Goal: Check status: Check status

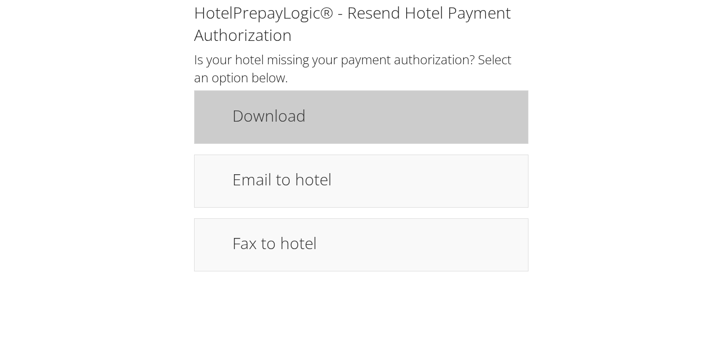
click at [287, 128] on div "Download" at bounding box center [374, 116] width 301 height 31
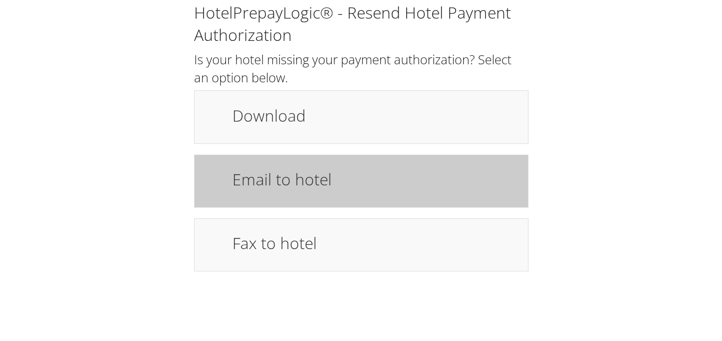
click at [243, 190] on h1 "Email to hotel" at bounding box center [374, 179] width 285 height 24
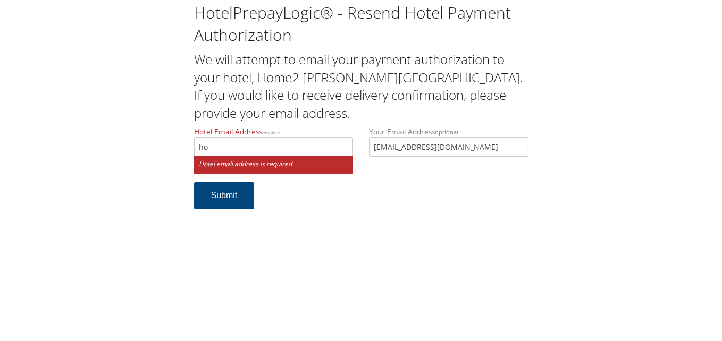
type input "h"
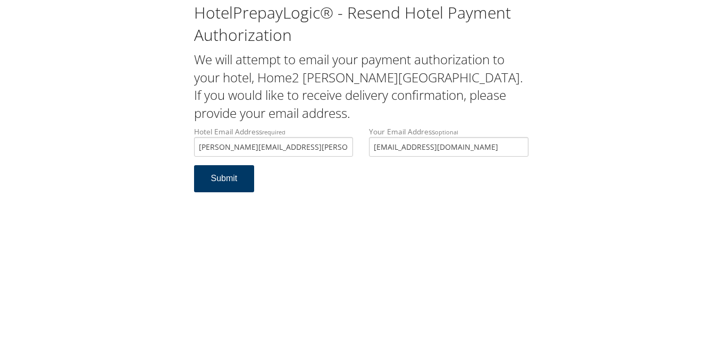
type input "spencer.hotclark@hilton.com"
click at [231, 179] on button "Submit" at bounding box center [224, 178] width 61 height 27
click at [310, 148] on input "[PERSON_NAME][EMAIL_ADDRESS][PERSON_NAME][DOMAIN_NAME]" at bounding box center [273, 147] width 159 height 20
click at [318, 174] on form "Hotel Email Address required [PERSON_NAME][EMAIL_ADDRESS][DOMAIN_NAME] Hotel em…" at bounding box center [361, 164] width 334 height 77
click at [310, 150] on input "[PERSON_NAME][EMAIL_ADDRESS][PERSON_NAME][DOMAIN_NAME]" at bounding box center [273, 147] width 159 height 20
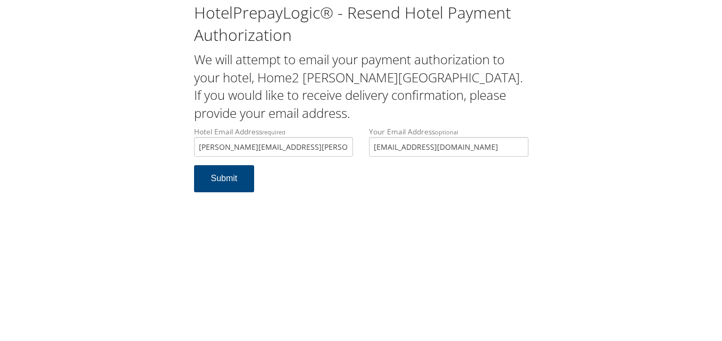
drag, startPoint x: 314, startPoint y: 182, endPoint x: 315, endPoint y: 145, distance: 37.2
click at [315, 182] on form "Hotel Email Address required [PERSON_NAME][EMAIL_ADDRESS][DOMAIN_NAME] Hotel em…" at bounding box center [361, 164] width 334 height 77
click at [236, 149] on input "spencer.hotclark@hilton.com" at bounding box center [273, 147] width 159 height 20
click at [242, 145] on input "spencer.hotclark@hilton.com" at bounding box center [273, 147] width 159 height 20
click at [298, 145] on input "spencer.clark@hilton.com" at bounding box center [273, 147] width 159 height 20
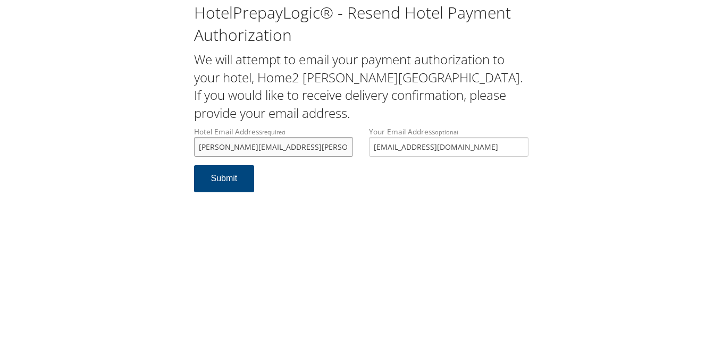
click at [282, 149] on input "spencer.clark@hilton.com" at bounding box center [273, 147] width 159 height 20
click at [268, 145] on input "spencer.clark@hilton.com" at bounding box center [273, 147] width 159 height 20
click at [241, 147] on input "spencer.clark@hilton.com" at bounding box center [273, 147] width 159 height 20
click at [231, 146] on input "spencer.clark@hilton.com" at bounding box center [273, 147] width 159 height 20
click at [291, 143] on input "spencer.clark@hilton.com" at bounding box center [273, 147] width 159 height 20
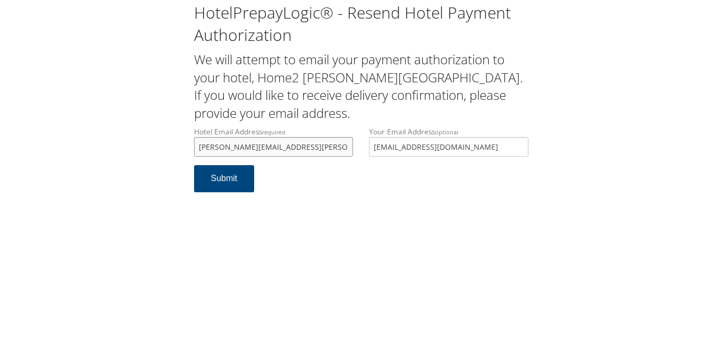
type input "spencer.clark@hilton.com"
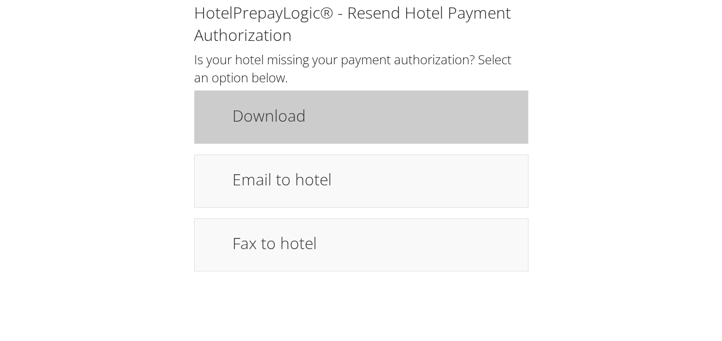
click at [303, 105] on h1 "Download" at bounding box center [374, 116] width 285 height 24
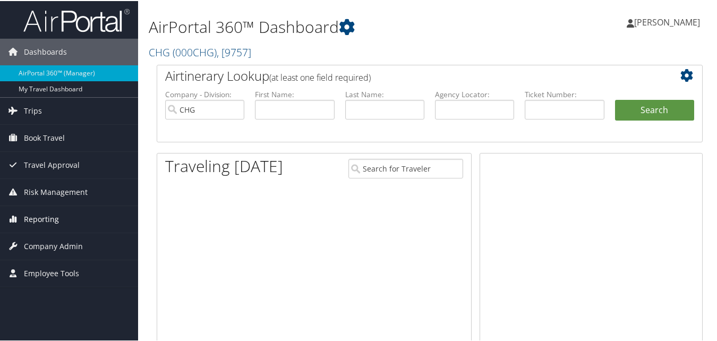
click at [72, 216] on link "Reporting" at bounding box center [69, 218] width 138 height 27
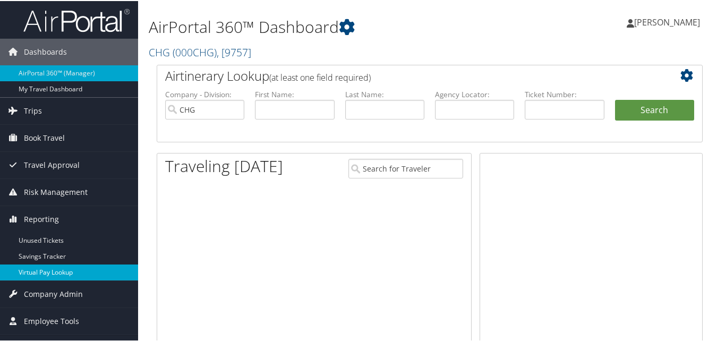
click at [66, 269] on link "Virtual Pay Lookup" at bounding box center [69, 272] width 138 height 16
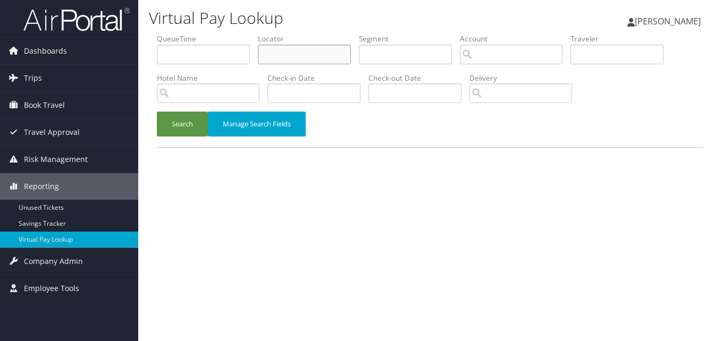
click at [291, 50] on input "text" at bounding box center [304, 55] width 93 height 20
paste input "GEJRCE"
type input "GEJRCE"
click at [183, 131] on button "Search" at bounding box center [182, 124] width 51 height 25
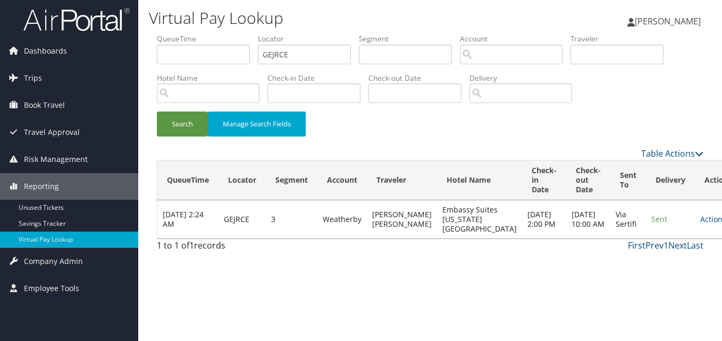
click at [695, 230] on td "Actions Resend Logs View Itinerary" at bounding box center [718, 219] width 47 height 38
click at [721, 223] on icon at bounding box center [729, 219] width 7 height 7
click at [665, 260] on link "Logs" at bounding box center [657, 258] width 67 height 18
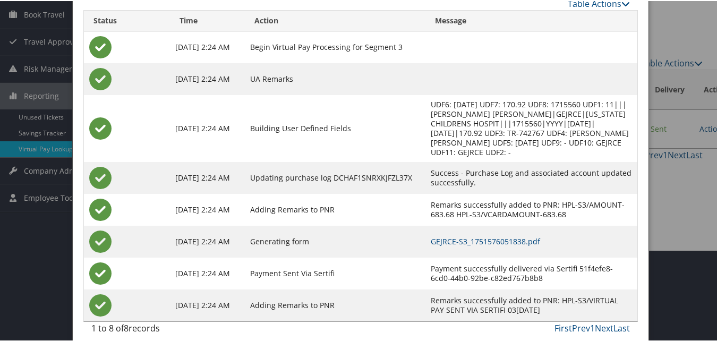
scroll to position [100, 0]
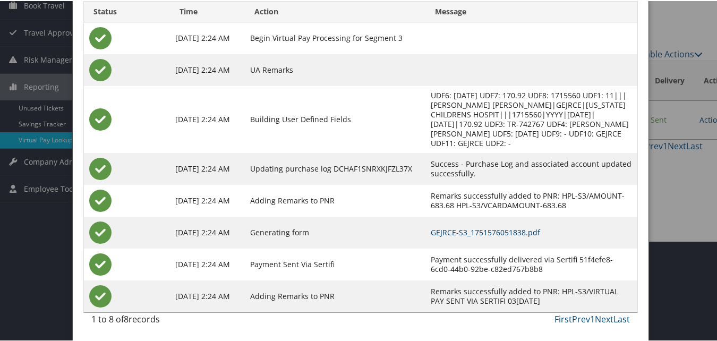
click at [478, 226] on link "GEJRCE-S3_1751576051838.pdf" at bounding box center [485, 231] width 109 height 10
